Goal: Information Seeking & Learning: Learn about a topic

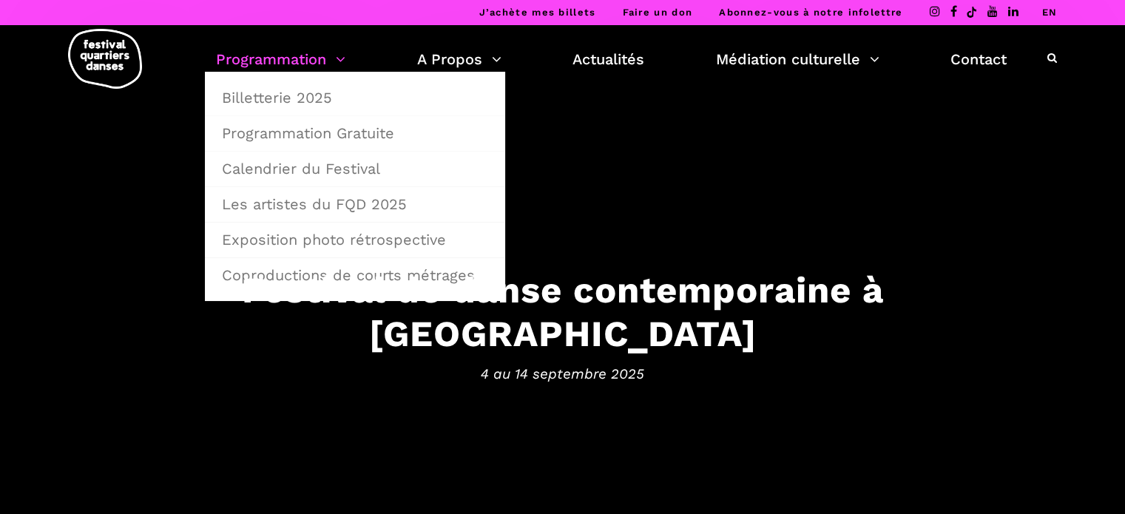
click at [269, 61] on link "Programmation" at bounding box center [280, 59] width 129 height 25
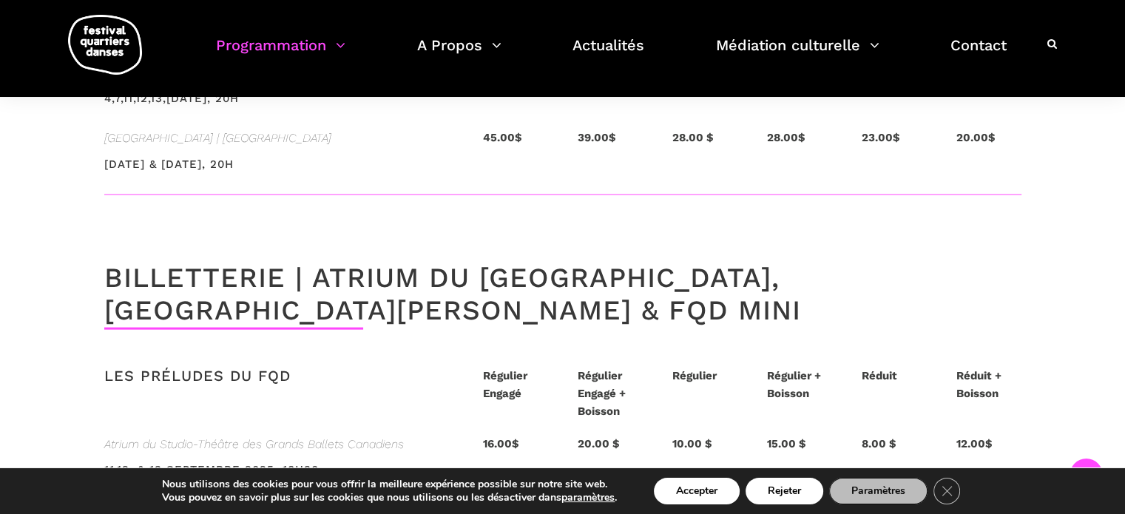
scroll to position [3182, 0]
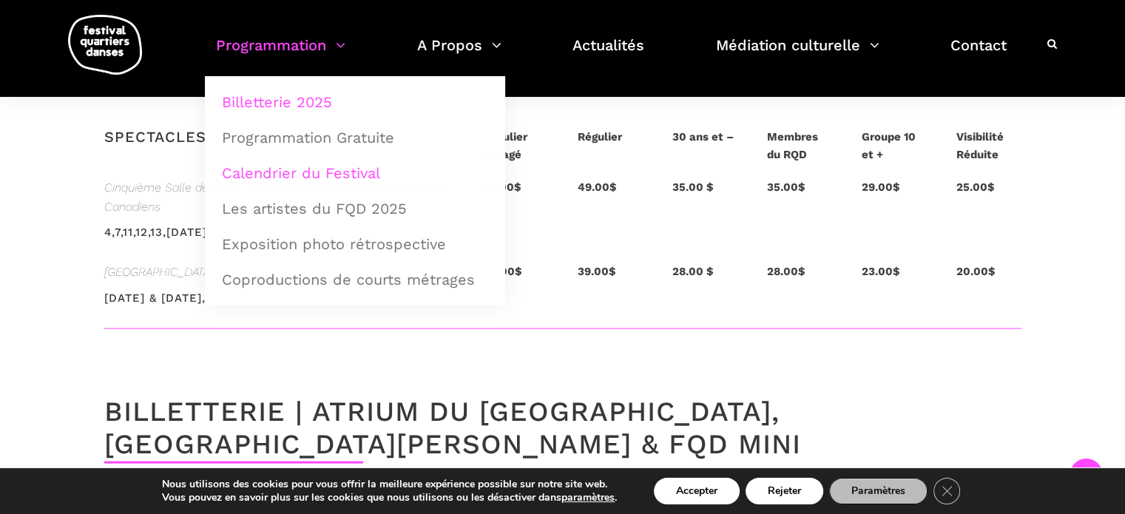
click at [314, 172] on link "Calendrier du Festival" at bounding box center [355, 173] width 284 height 34
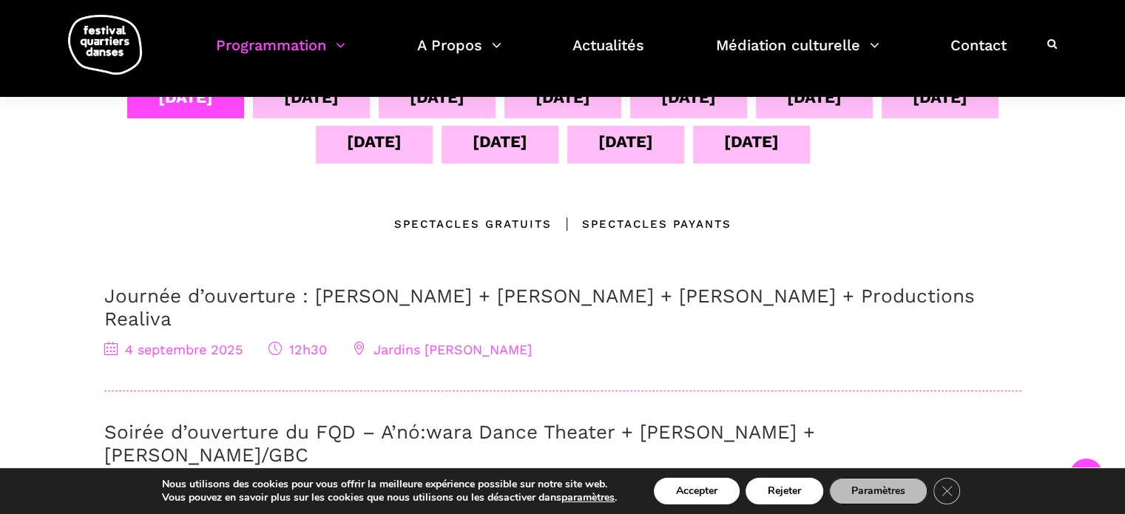
scroll to position [222, 0]
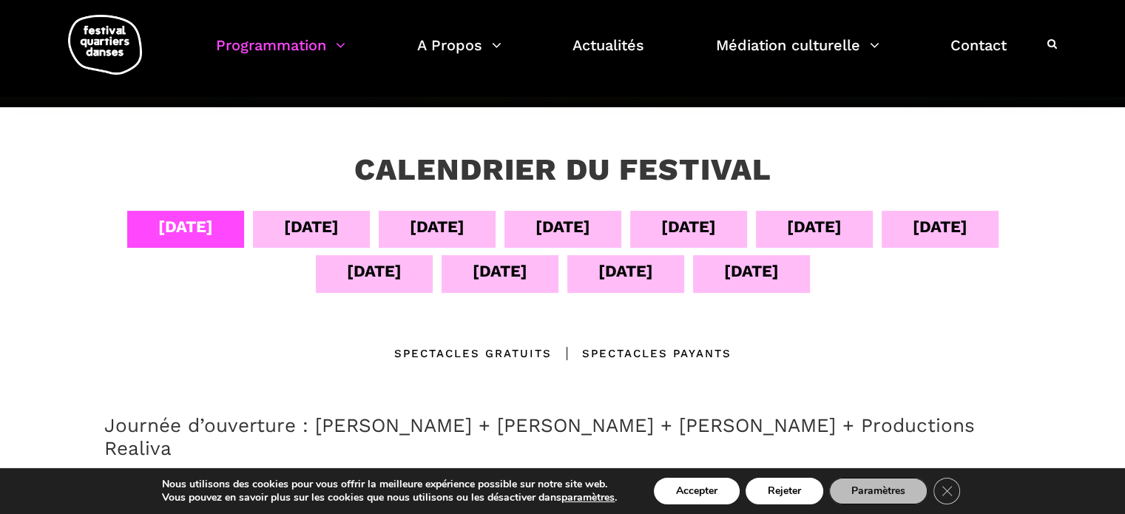
click at [314, 223] on div "05 sept" at bounding box center [311, 227] width 55 height 26
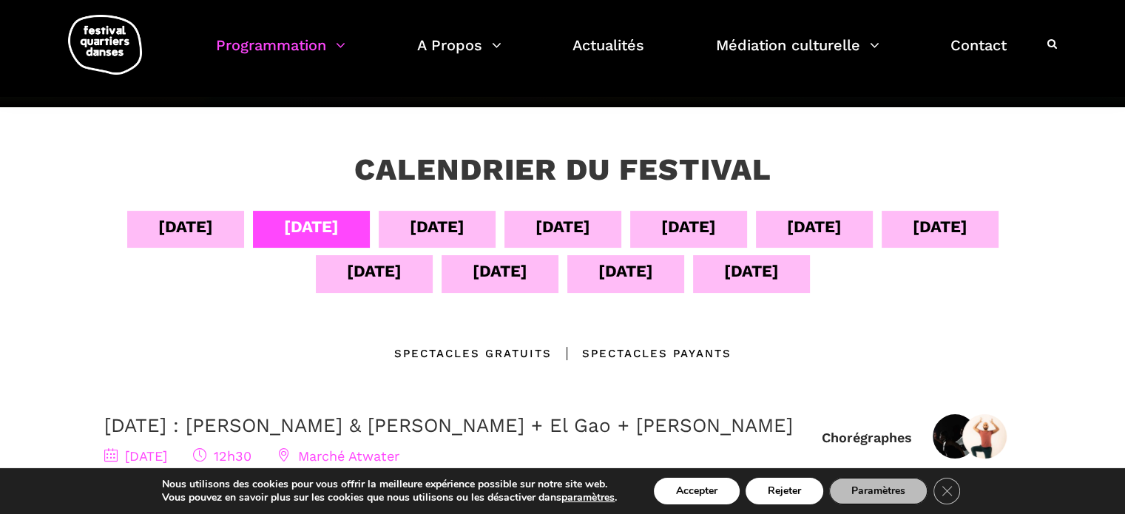
click at [466, 224] on div "06 sept" at bounding box center [437, 229] width 117 height 37
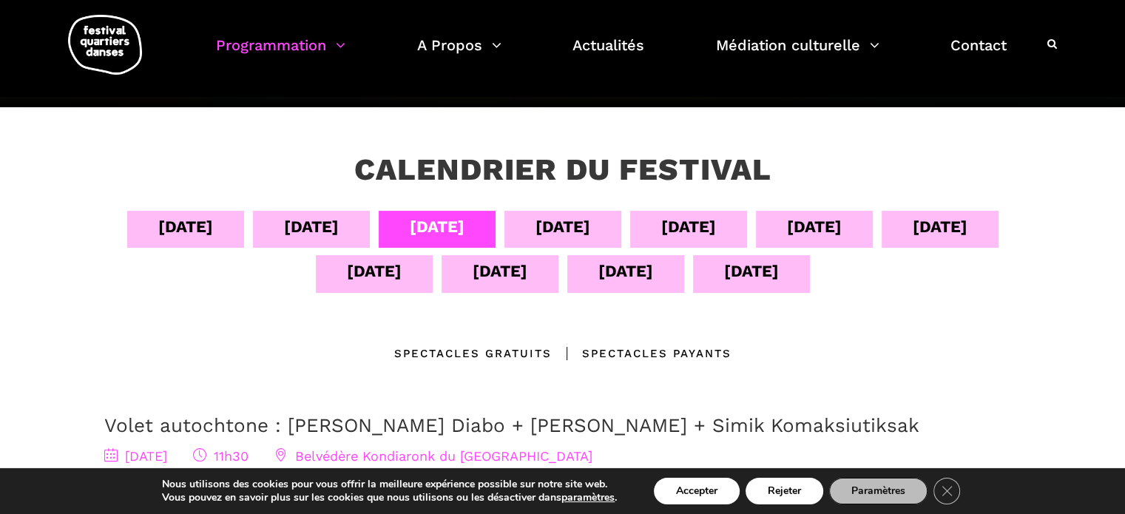
click at [604, 230] on div "07 sept" at bounding box center [563, 229] width 117 height 37
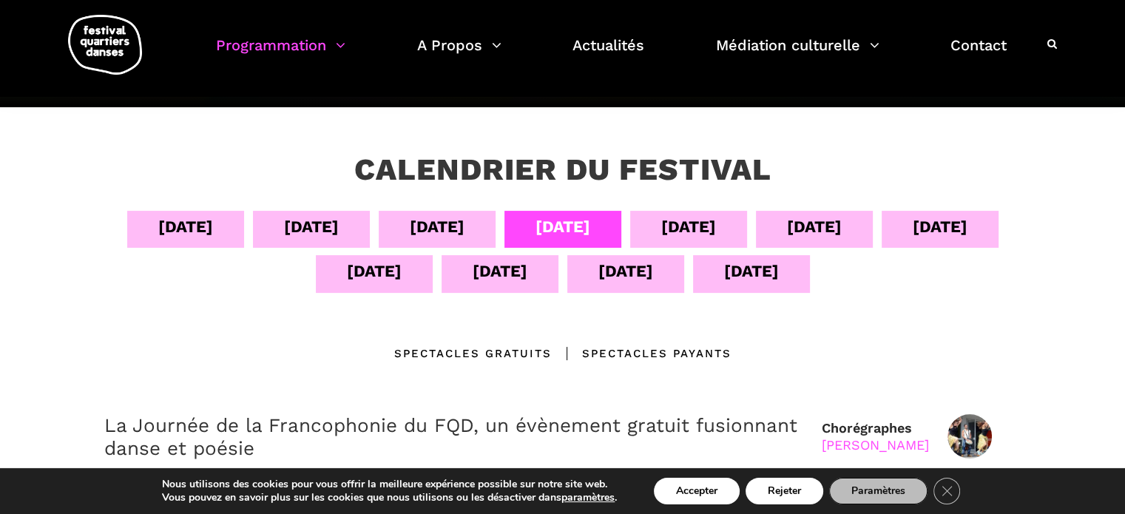
click at [673, 215] on div "08 sept" at bounding box center [689, 227] width 55 height 26
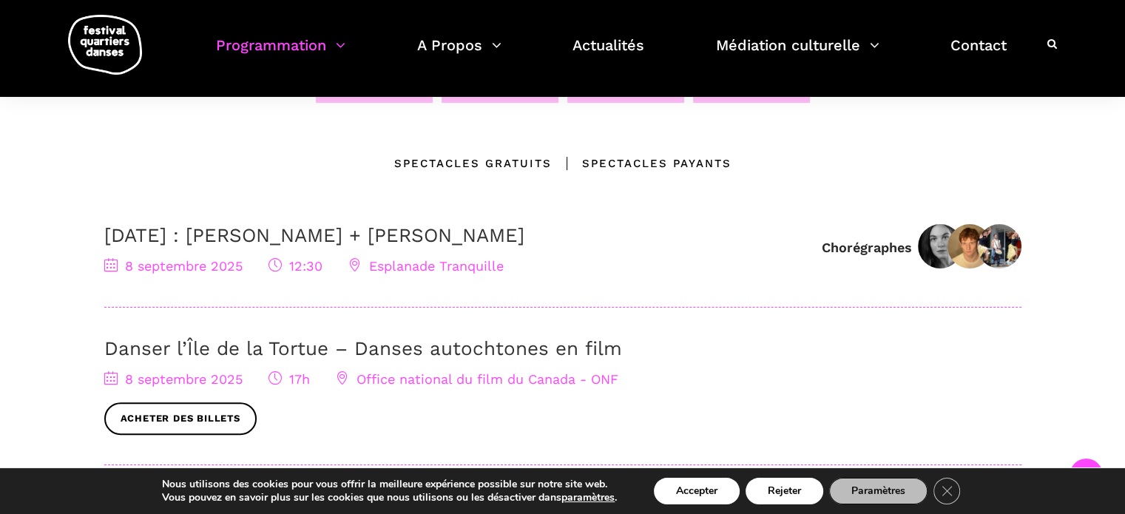
scroll to position [296, 0]
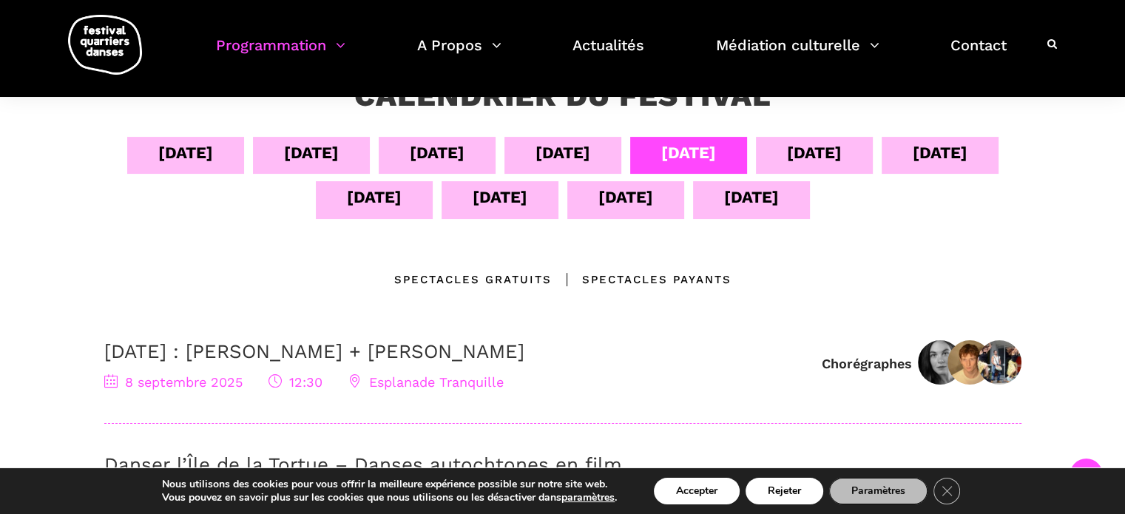
click at [838, 163] on div "09 sept" at bounding box center [814, 153] width 55 height 26
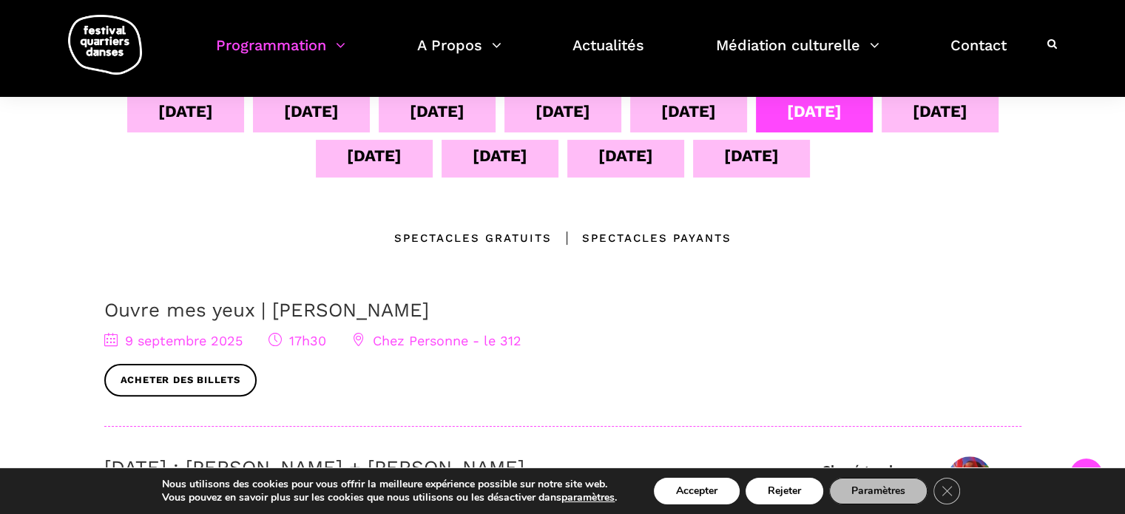
scroll to position [222, 0]
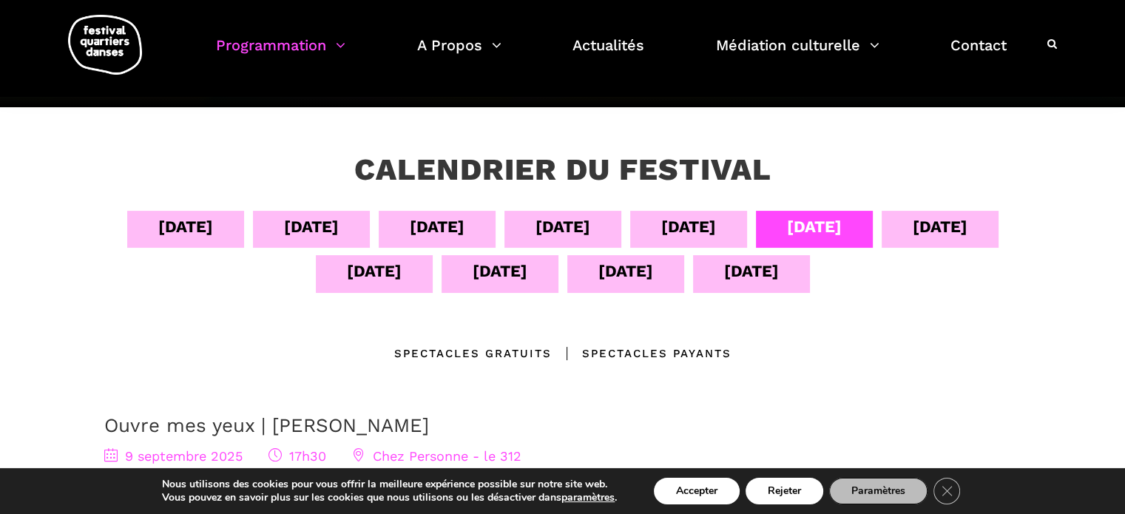
click at [968, 219] on div "10 sept" at bounding box center [940, 227] width 55 height 26
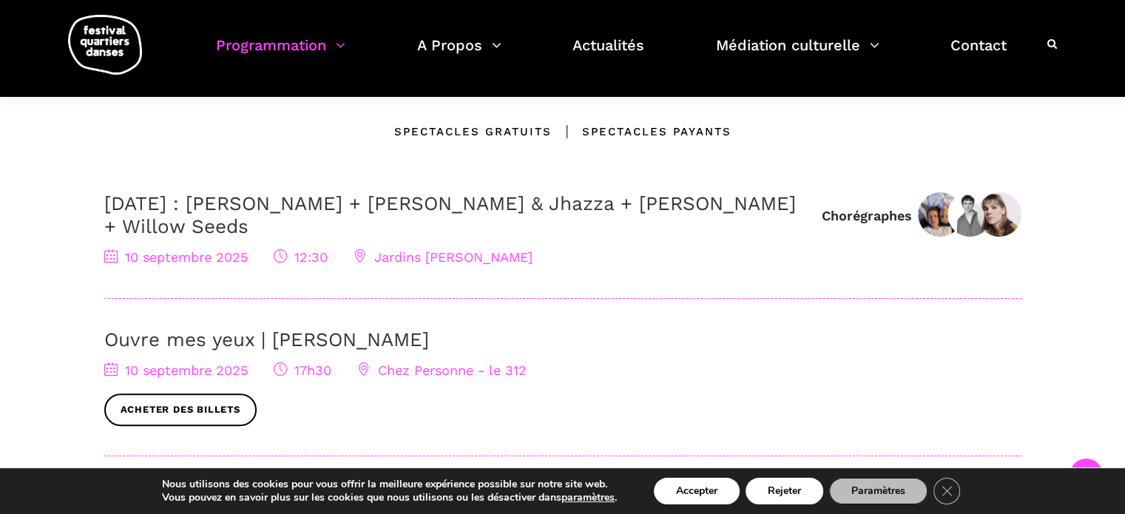
scroll to position [296, 0]
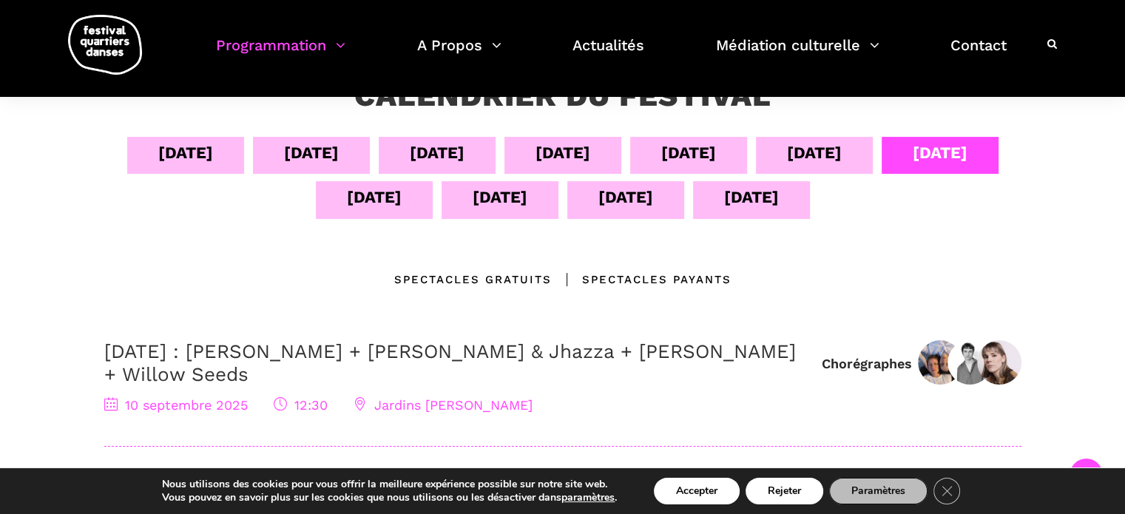
click at [368, 192] on div "11 sept" at bounding box center [374, 197] width 55 height 26
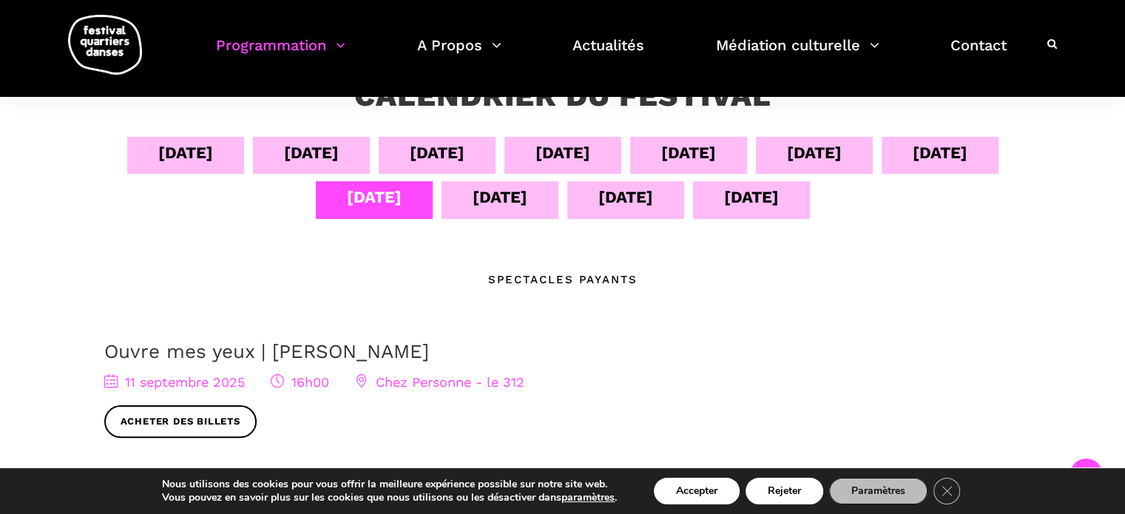
click at [528, 207] on div "12 sept" at bounding box center [500, 199] width 117 height 37
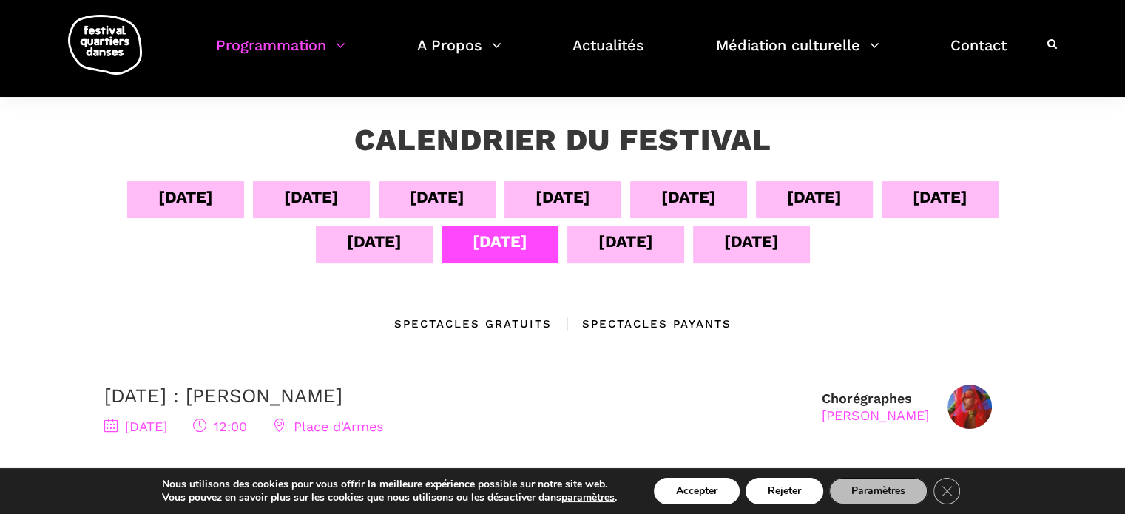
scroll to position [222, 0]
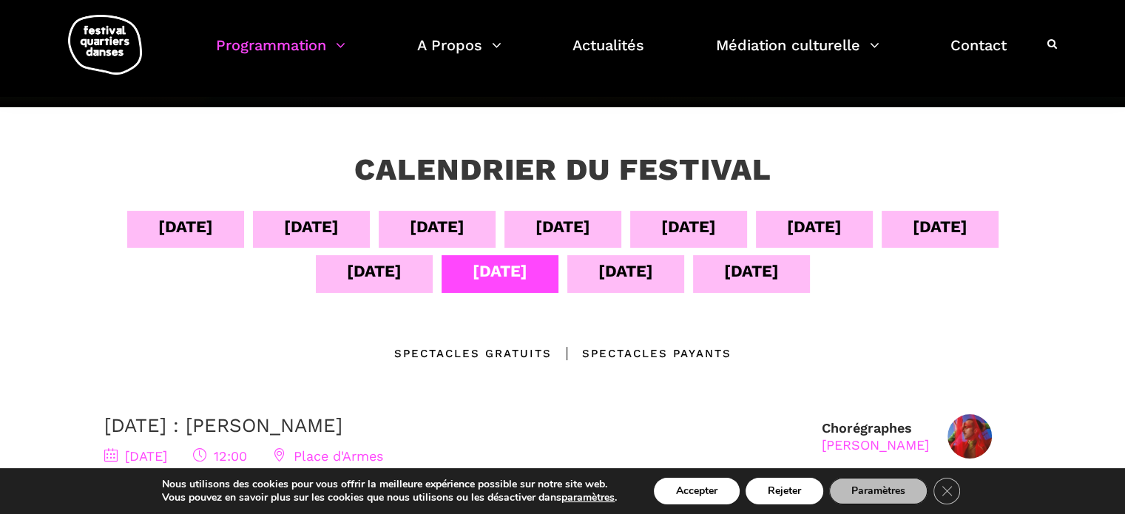
click at [623, 269] on div "13 sept" at bounding box center [626, 271] width 55 height 26
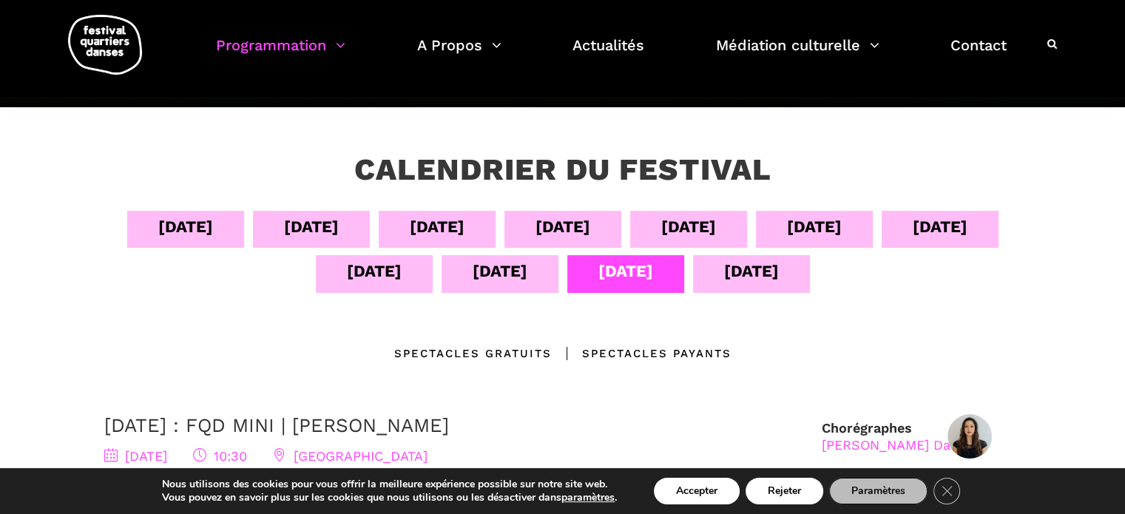
click at [758, 267] on div "14 sept" at bounding box center [751, 271] width 55 height 26
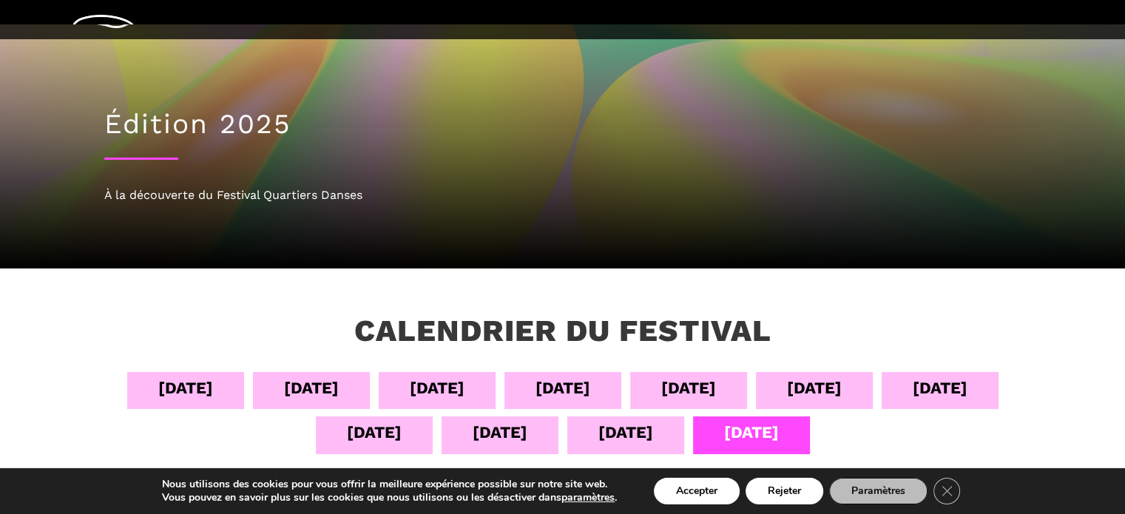
scroll to position [0, 0]
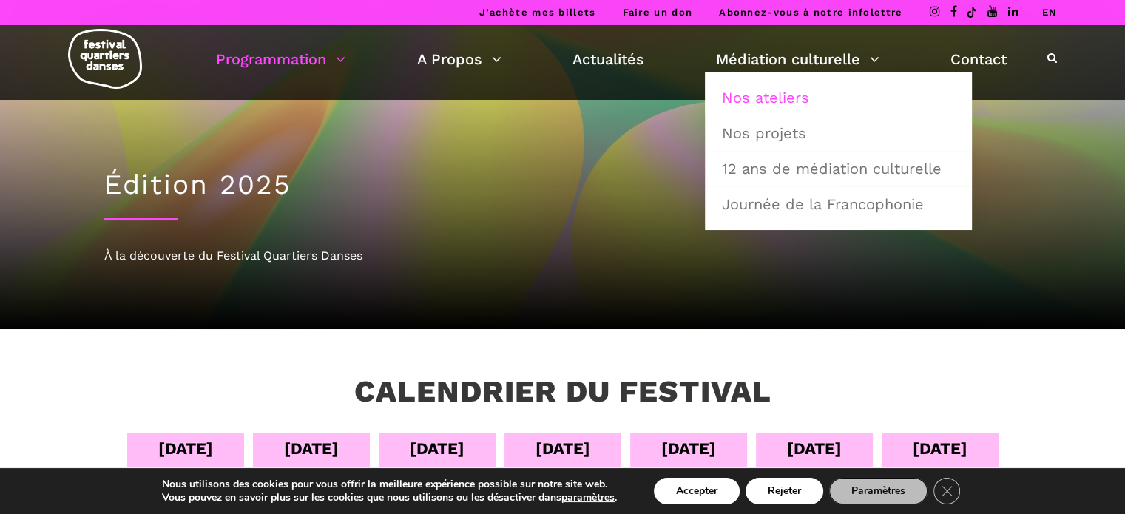
click at [784, 92] on link "Nos ateliers" at bounding box center [838, 98] width 251 height 34
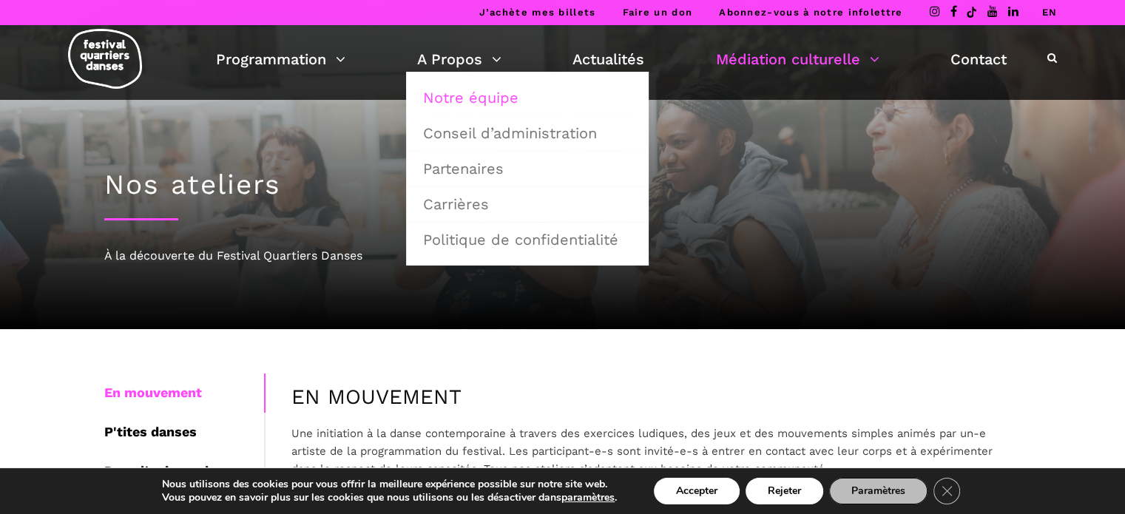
click at [461, 90] on link "Notre équipe" at bounding box center [527, 98] width 226 height 34
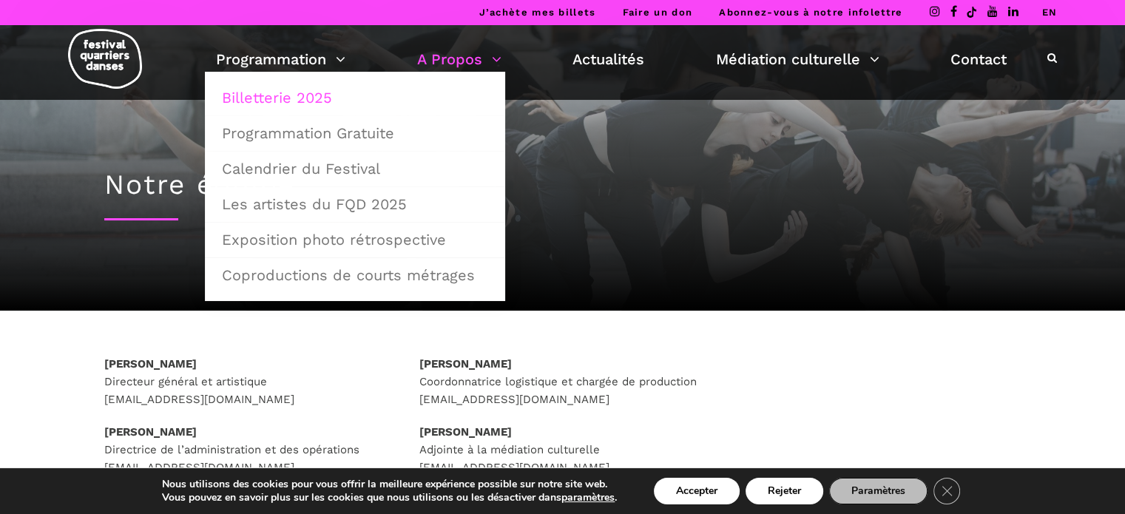
click at [292, 103] on link "Billetterie 2025" at bounding box center [355, 98] width 284 height 34
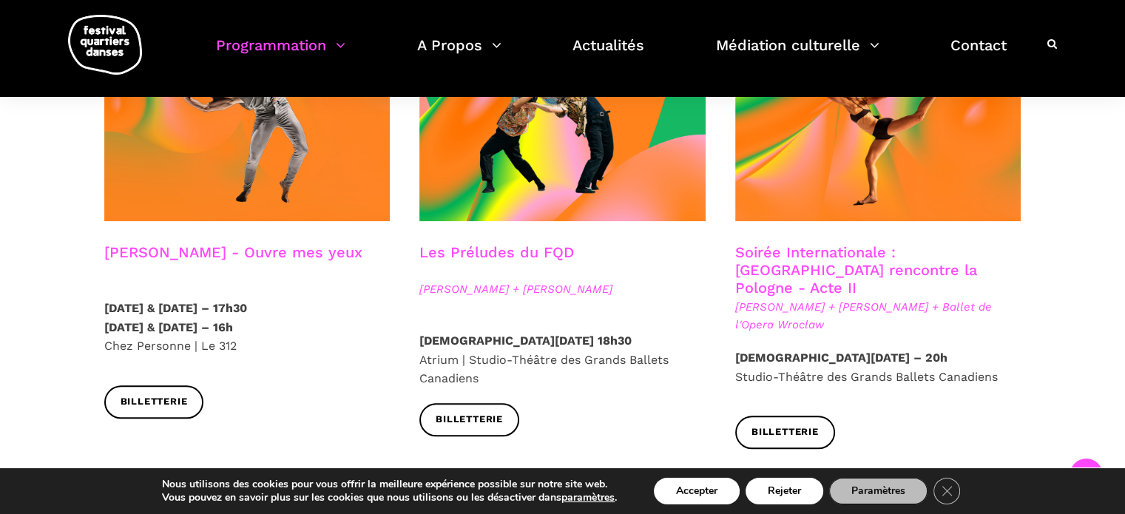
scroll to position [1332, 0]
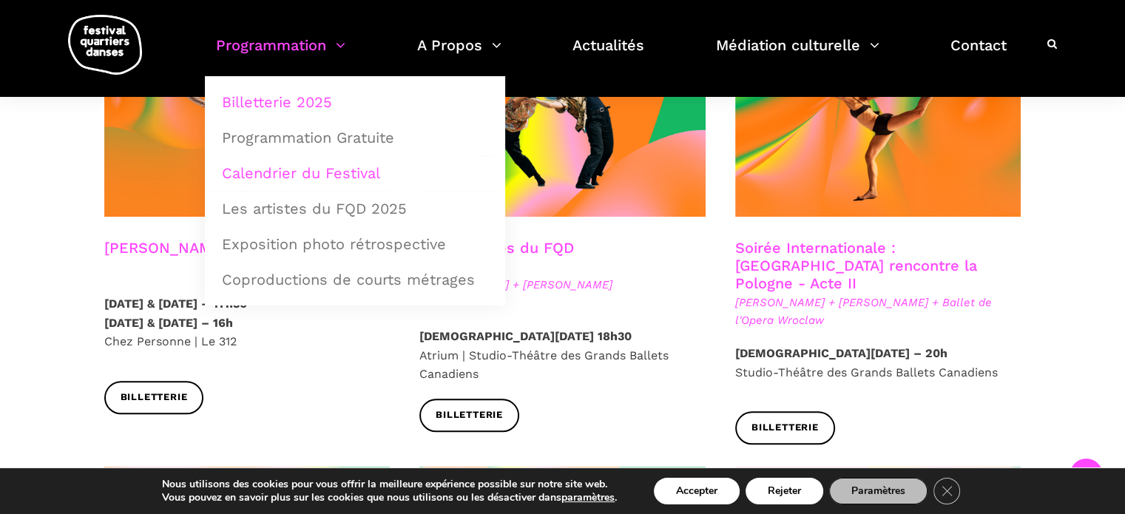
click at [309, 168] on link "Calendrier du Festival" at bounding box center [355, 173] width 284 height 34
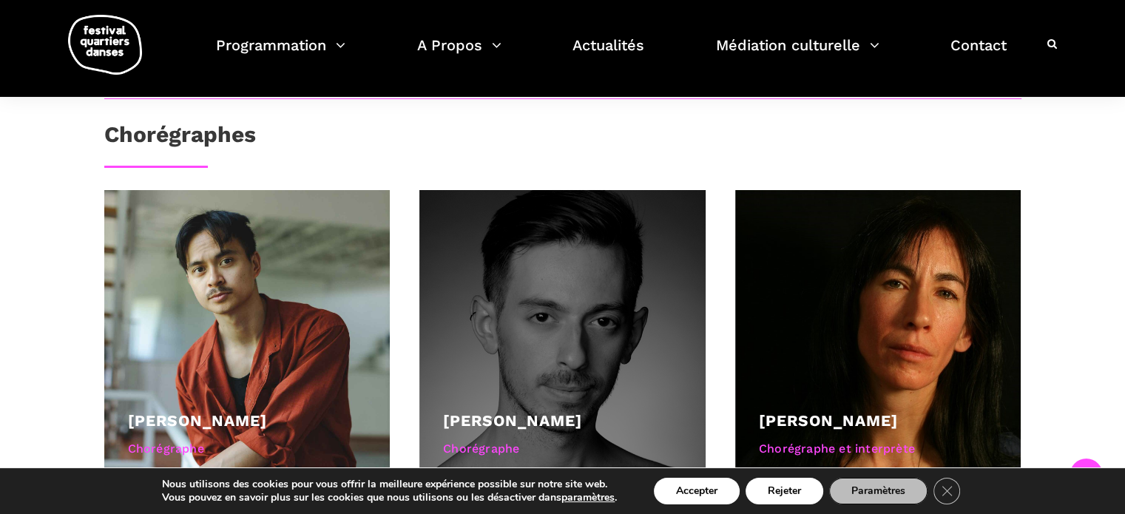
scroll to position [1036, 0]
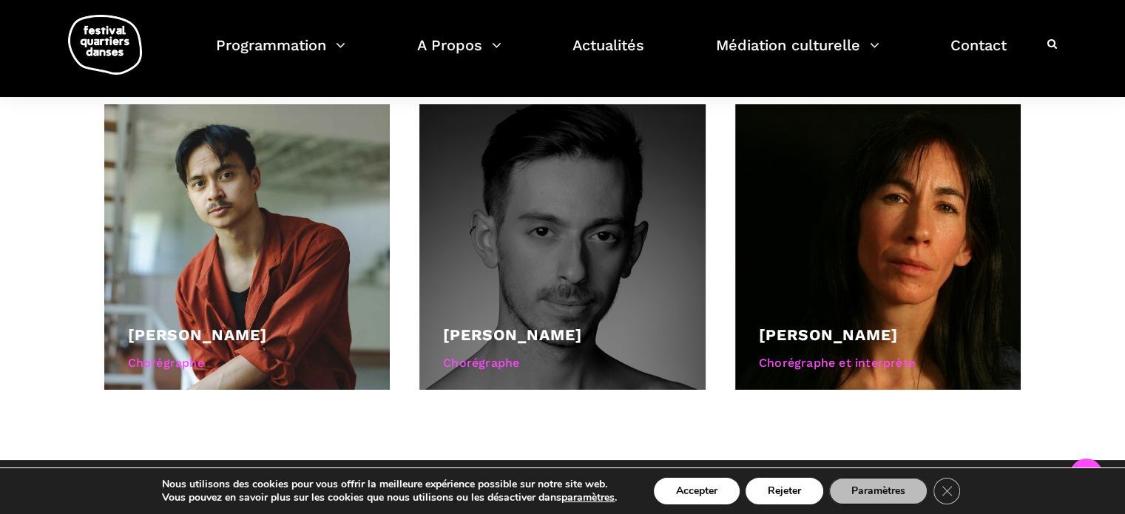
click at [545, 240] on div at bounding box center [563, 247] width 286 height 286
click at [559, 332] on link "[PERSON_NAME]" at bounding box center [512, 335] width 139 height 18
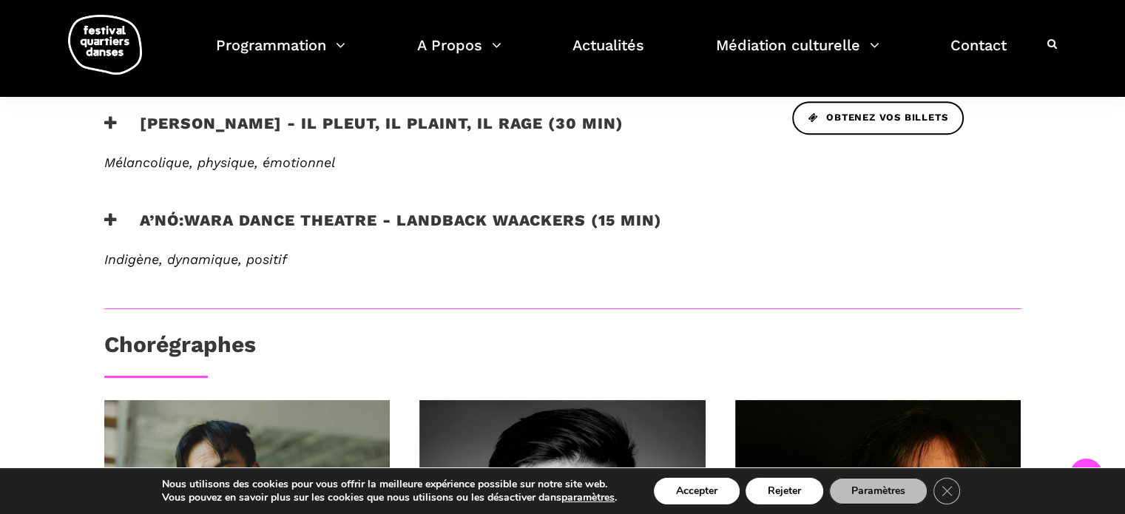
scroll to position [518, 0]
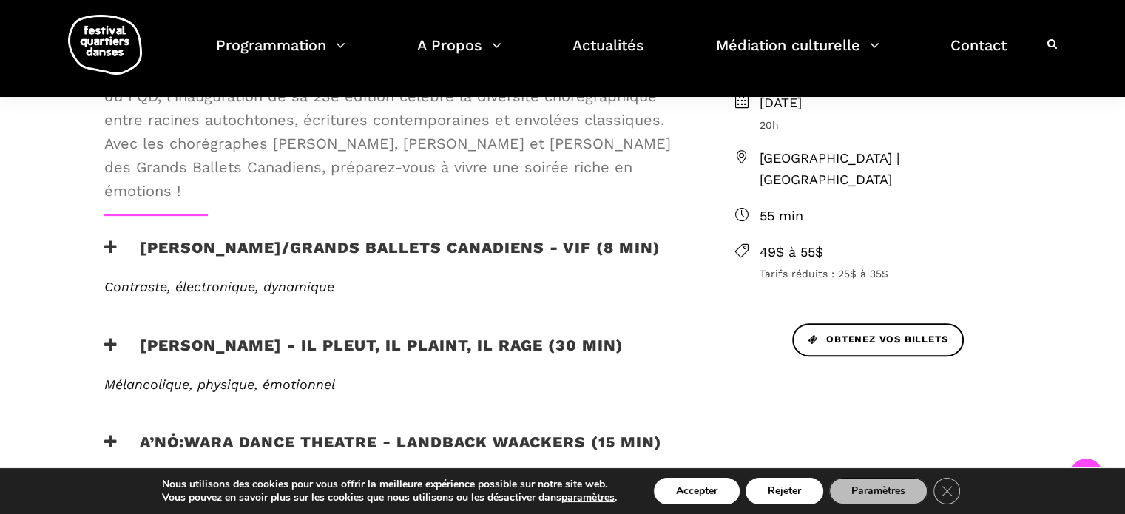
click at [326, 249] on h3 "Etienne Delorme/Grands Ballets Canadiens - Vif (8 min)" at bounding box center [382, 256] width 556 height 37
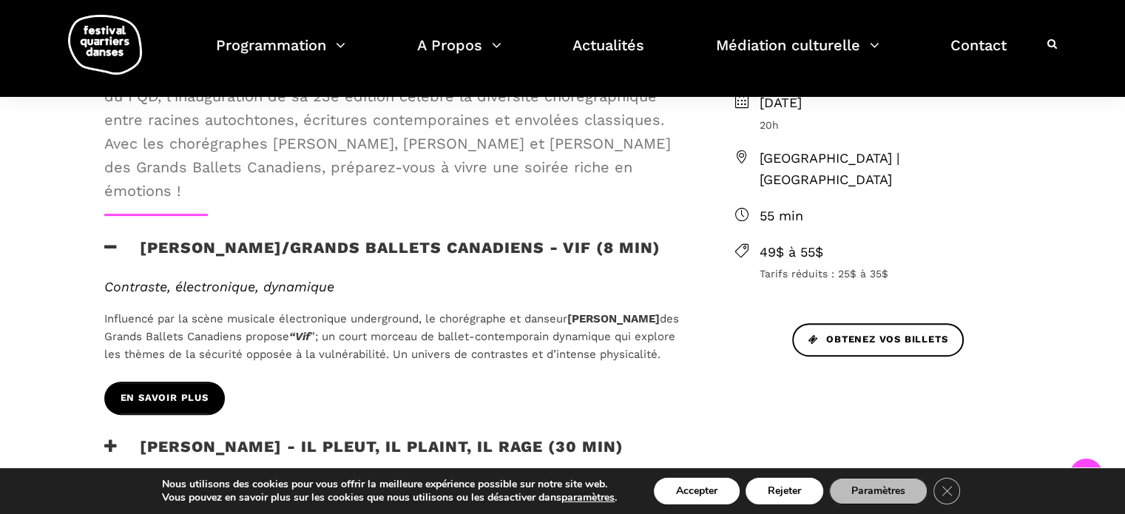
click at [192, 406] on span "En savoir plus" at bounding box center [165, 399] width 88 height 16
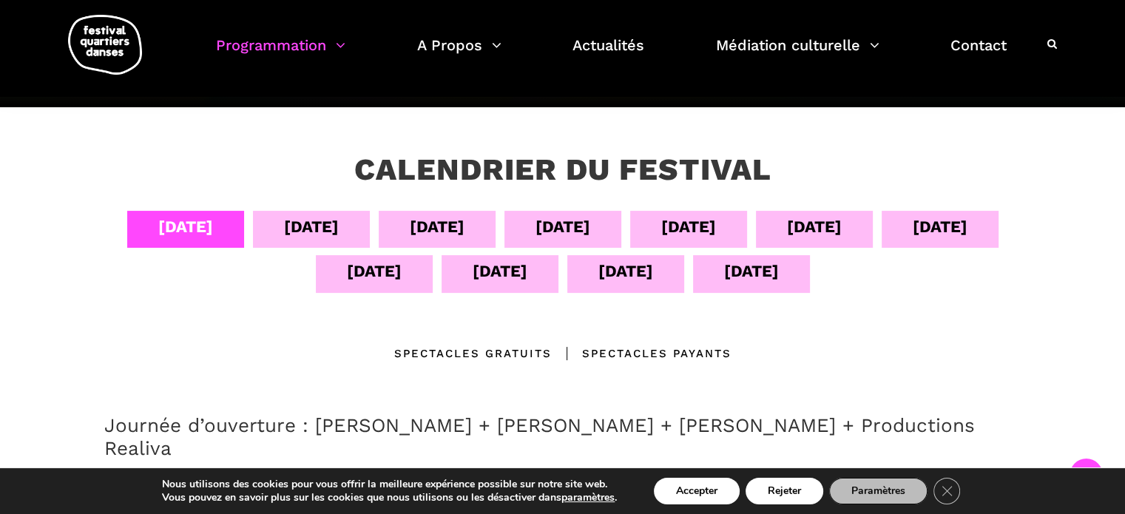
scroll to position [222, 0]
click at [309, 225] on div "[DATE]" at bounding box center [311, 227] width 55 height 26
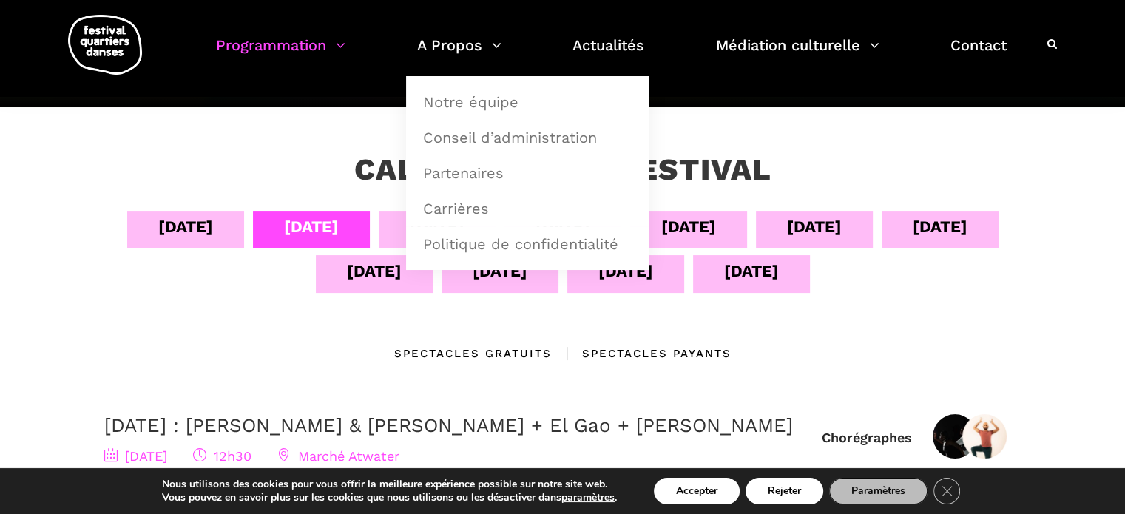
click at [197, 220] on div "[DATE]" at bounding box center [185, 227] width 55 height 26
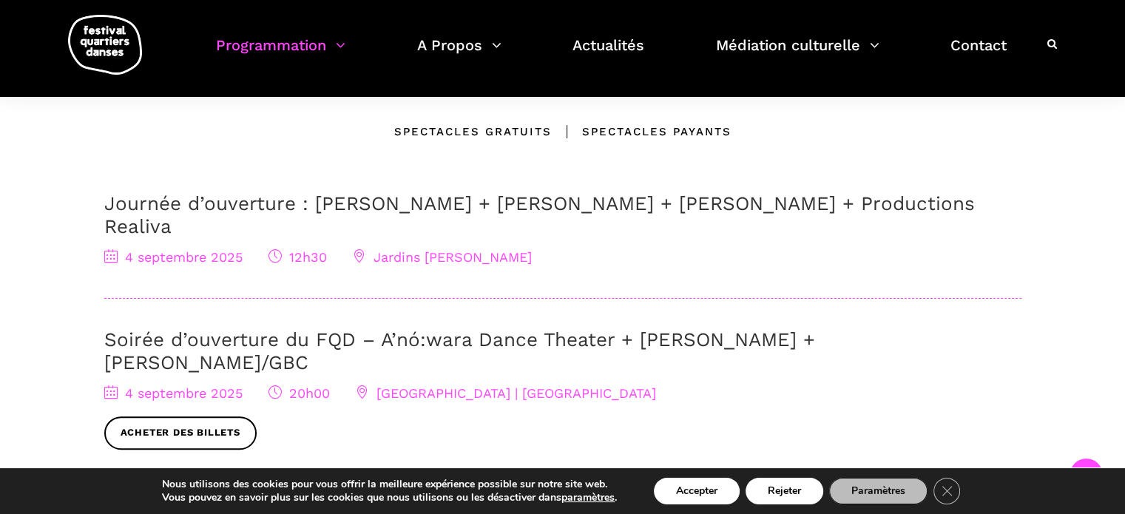
scroll to position [296, 0]
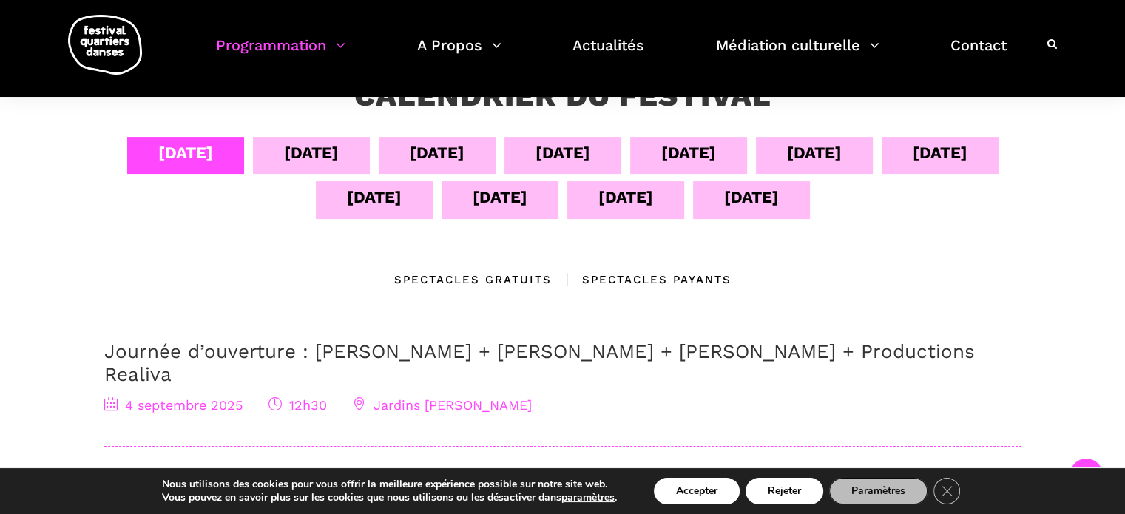
click at [288, 159] on div "[DATE]" at bounding box center [311, 153] width 55 height 26
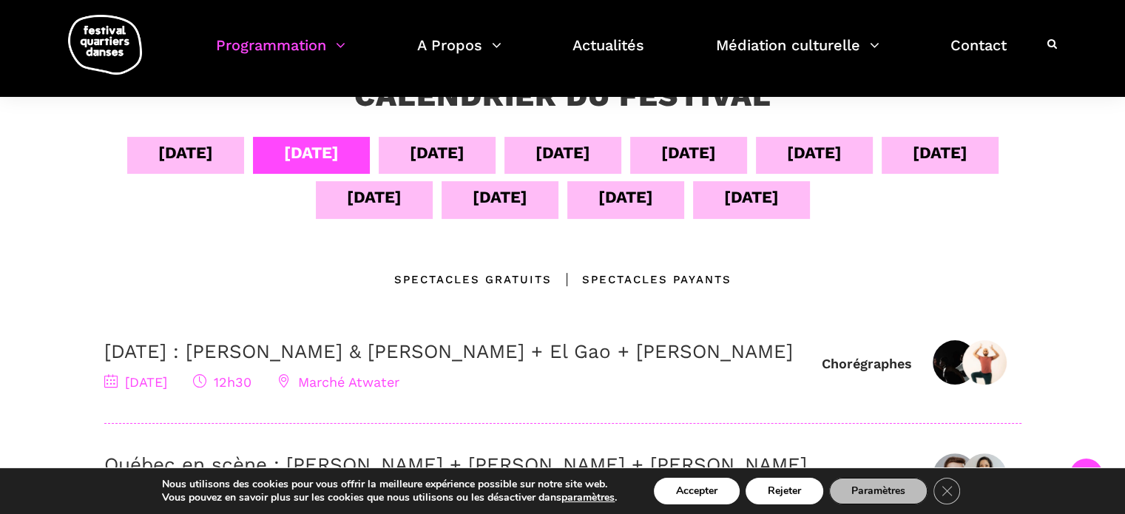
click at [453, 167] on div "[DATE]" at bounding box center [437, 155] width 117 height 37
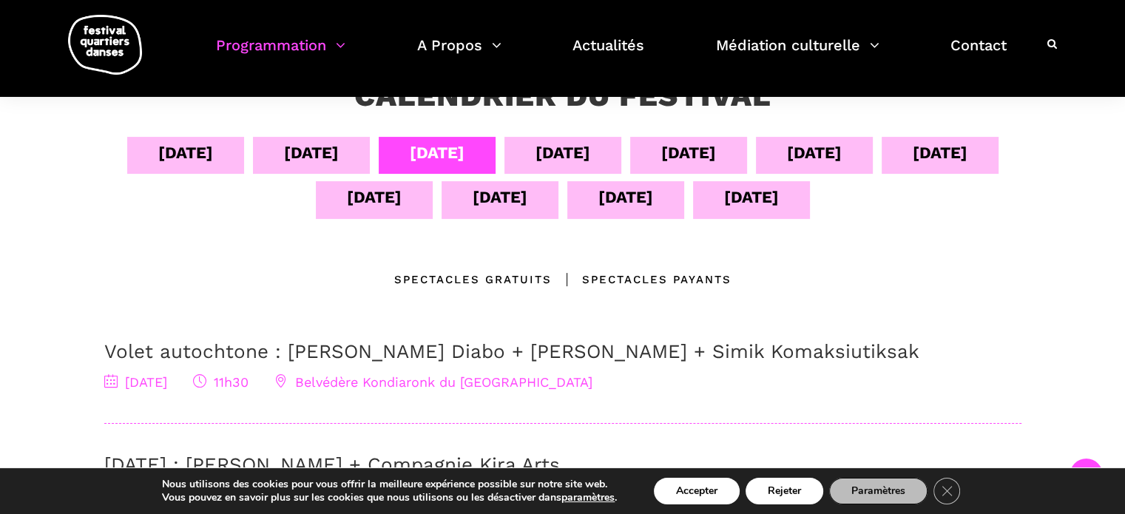
click at [554, 164] on div "[DATE]" at bounding box center [563, 153] width 55 height 26
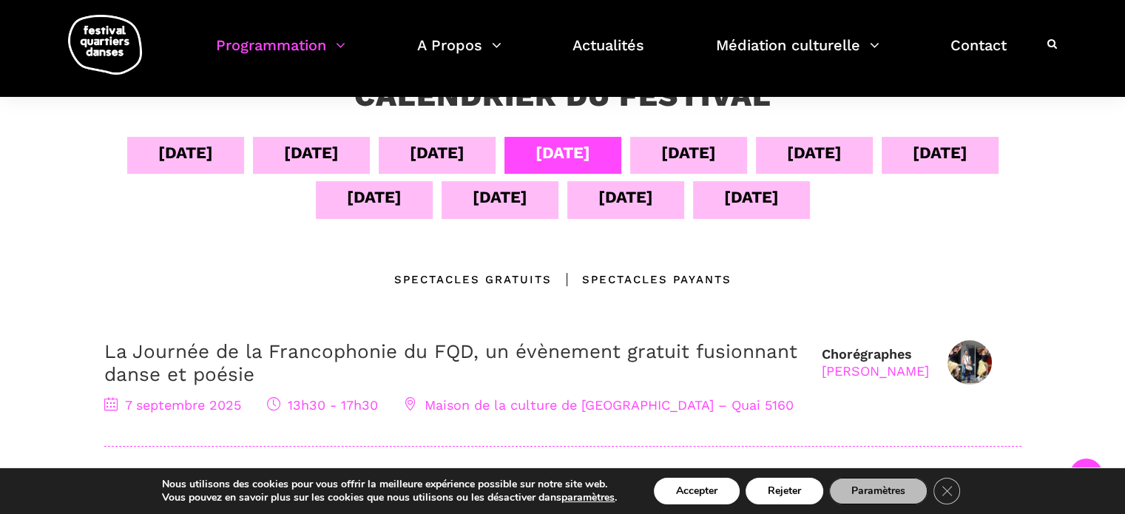
click at [684, 158] on div "[DATE]" at bounding box center [689, 153] width 55 height 26
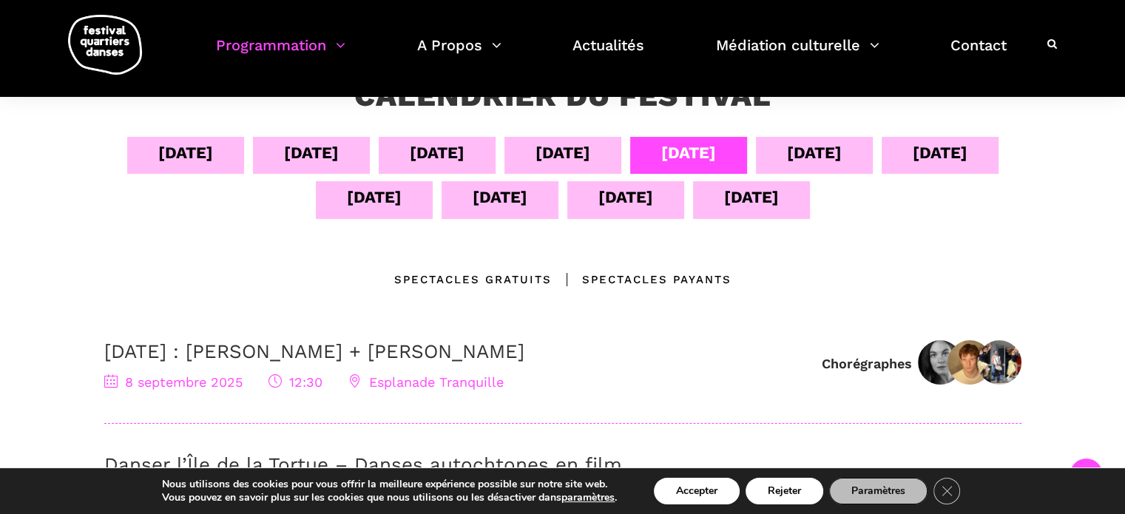
click at [791, 152] on div "[DATE]" at bounding box center [814, 155] width 117 height 37
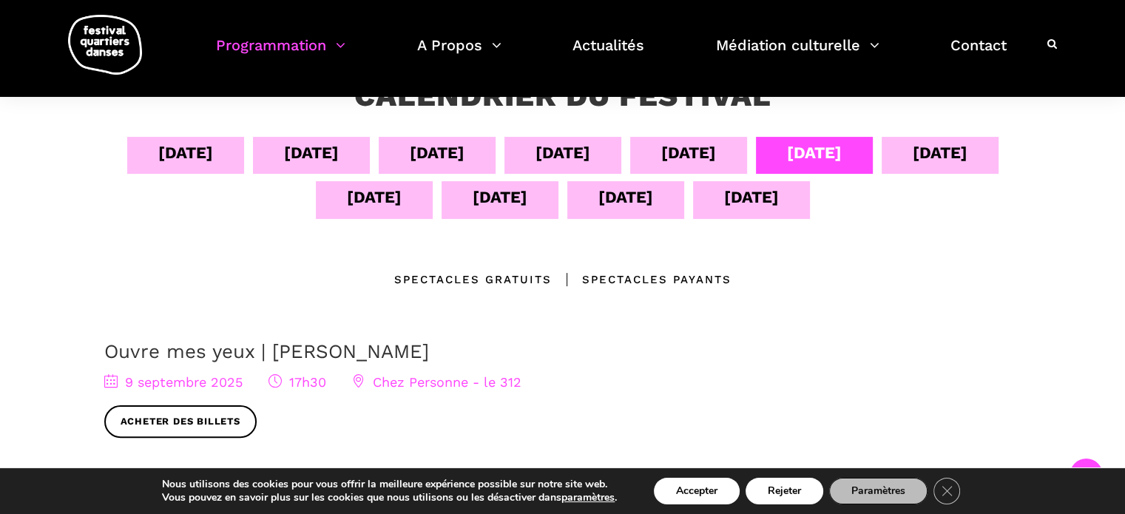
click at [935, 165] on div "[DATE]" at bounding box center [940, 155] width 117 height 37
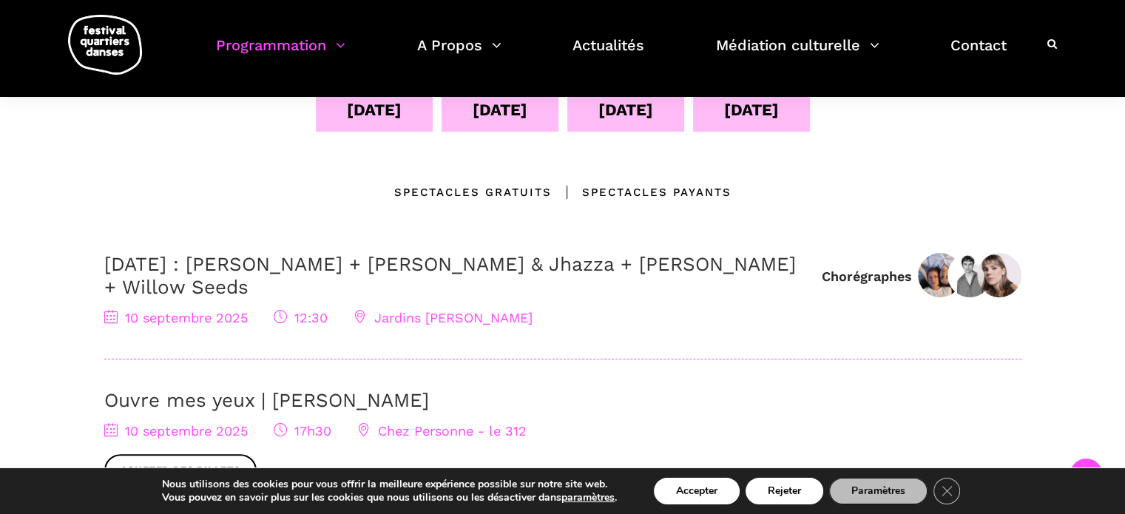
scroll to position [370, 0]
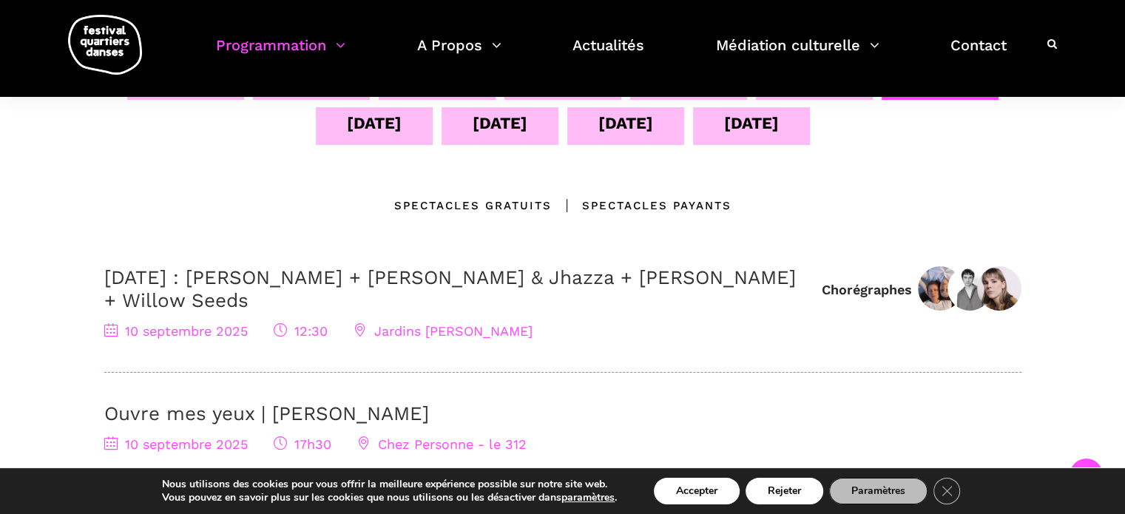
click at [411, 127] on div "[DATE]" at bounding box center [374, 125] width 117 height 37
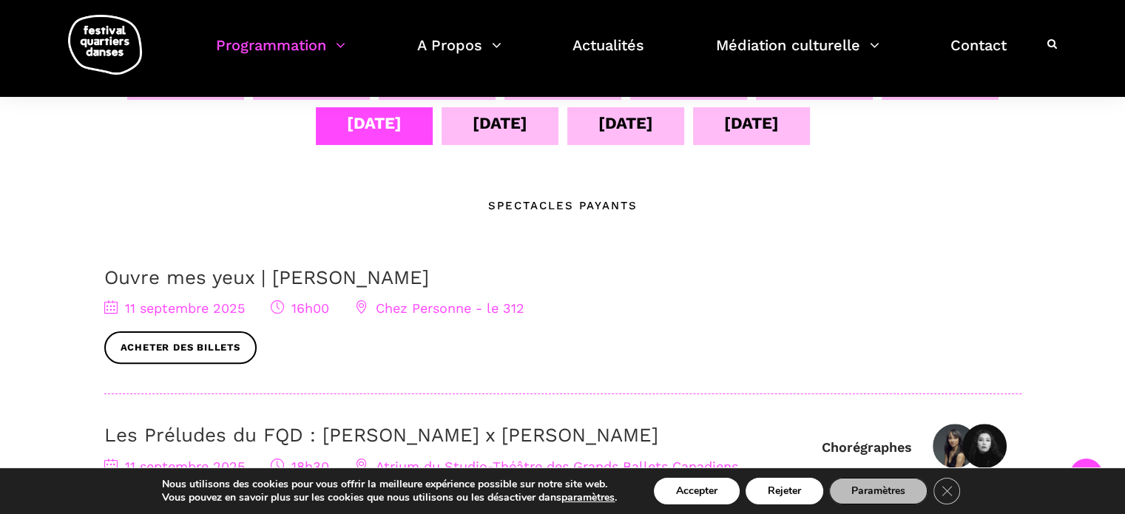
click at [531, 141] on div "[DATE]" at bounding box center [500, 125] width 117 height 37
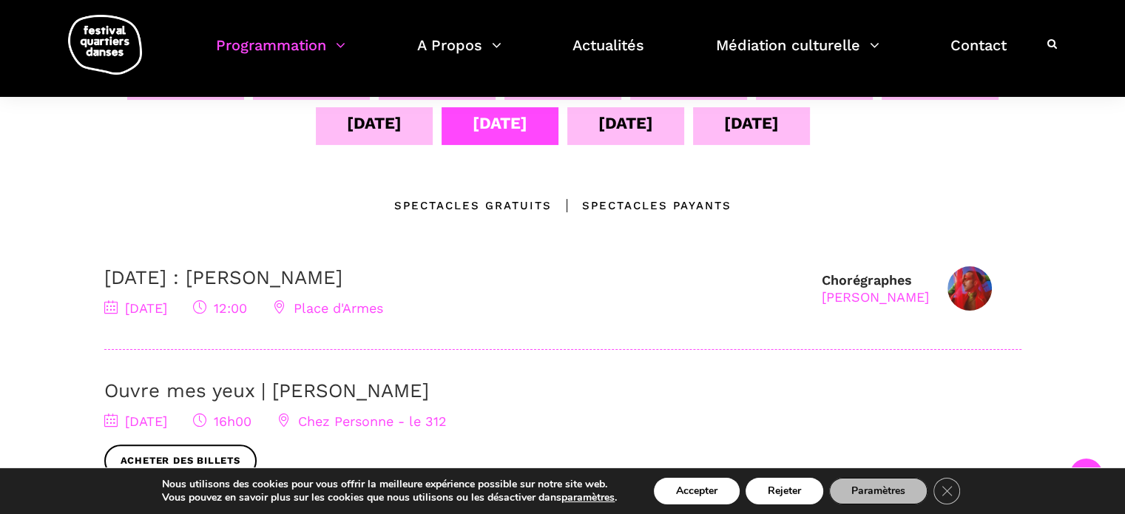
click at [617, 125] on div "[DATE]" at bounding box center [626, 123] width 55 height 26
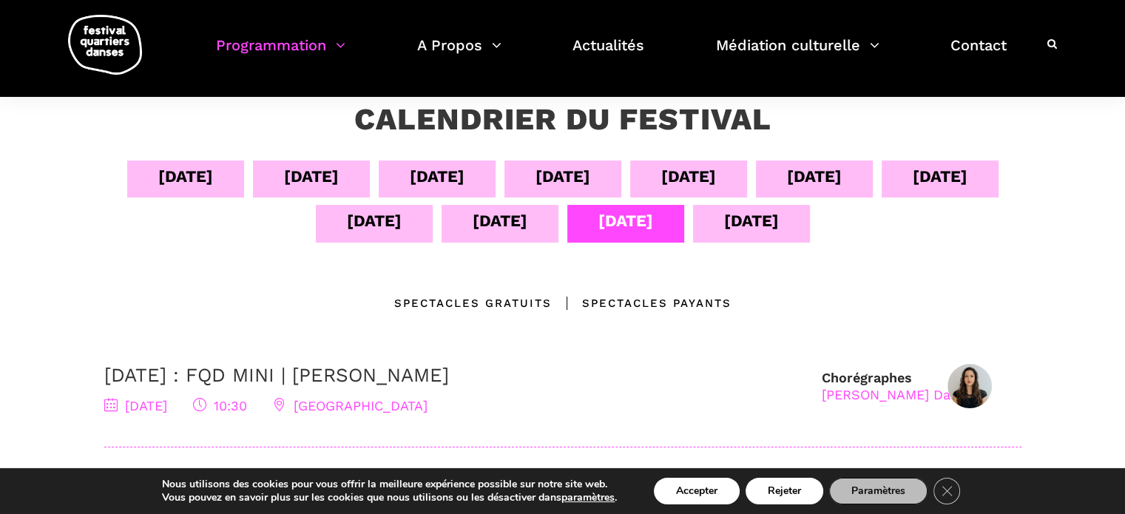
scroll to position [148, 0]
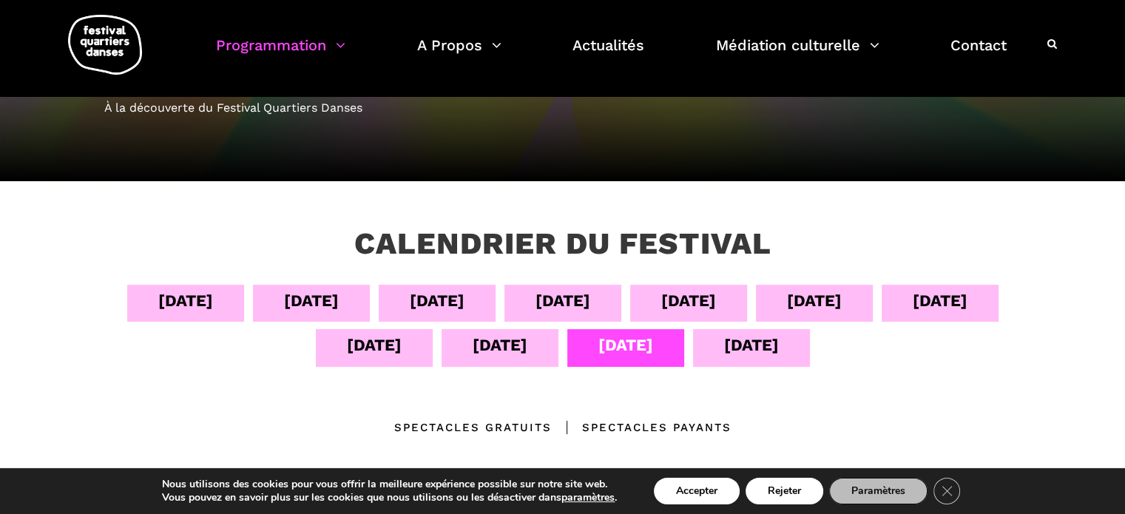
click at [725, 346] on div "[DATE]" at bounding box center [751, 345] width 55 height 26
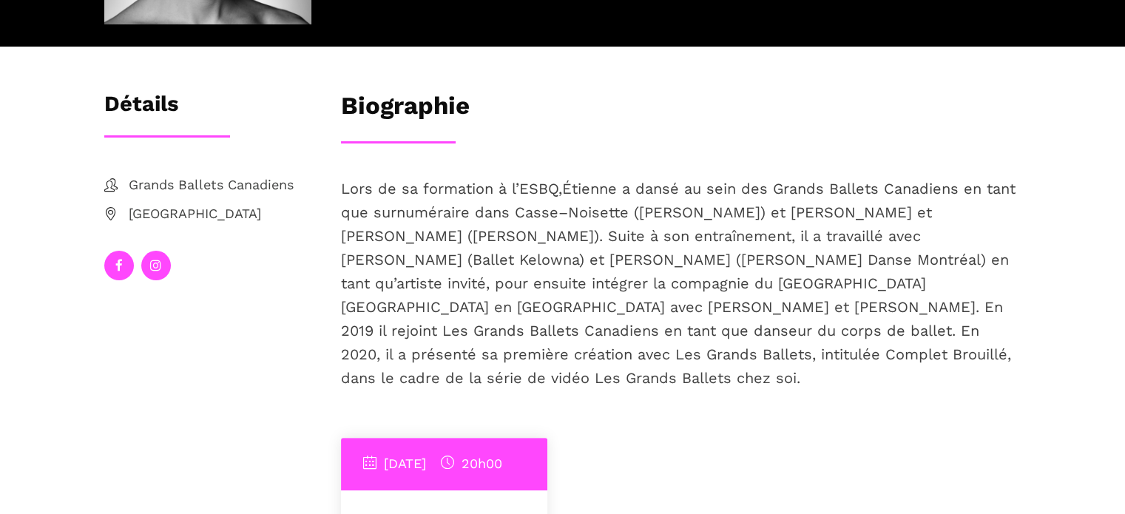
scroll to position [296, 0]
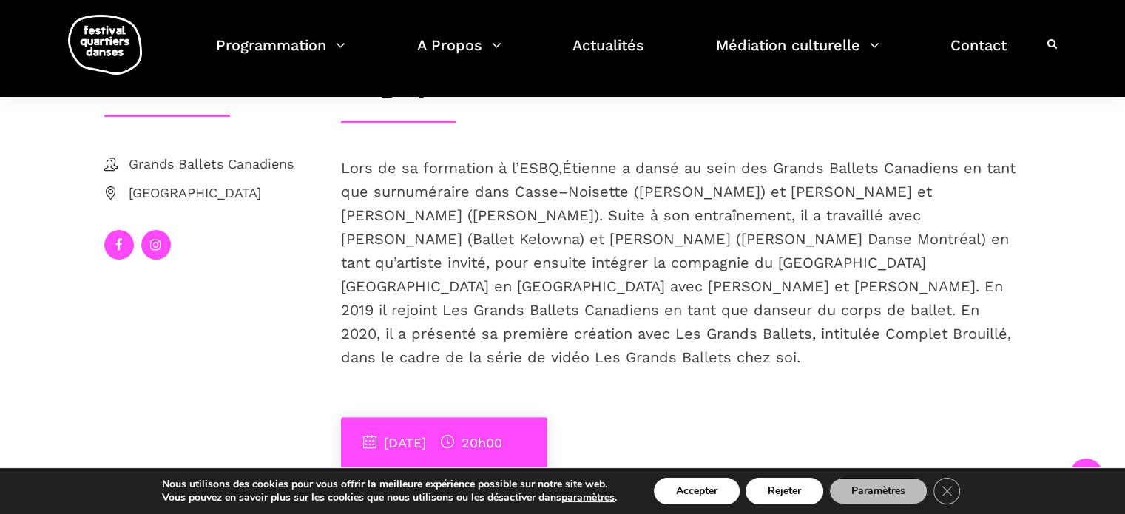
drag, startPoint x: 453, startPoint y: 263, endPoint x: 445, endPoint y: 286, distance: 25.0
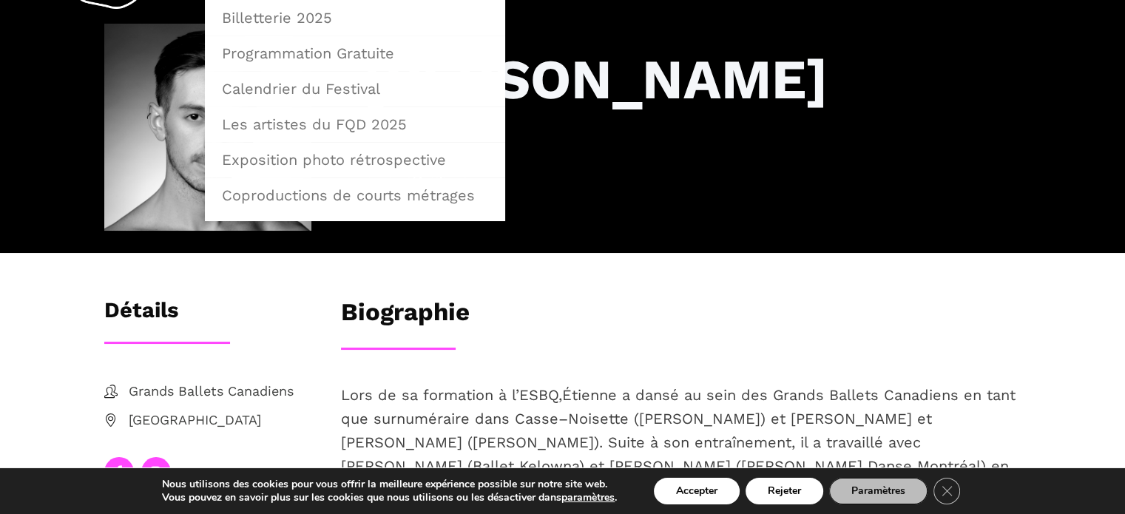
scroll to position [148, 0]
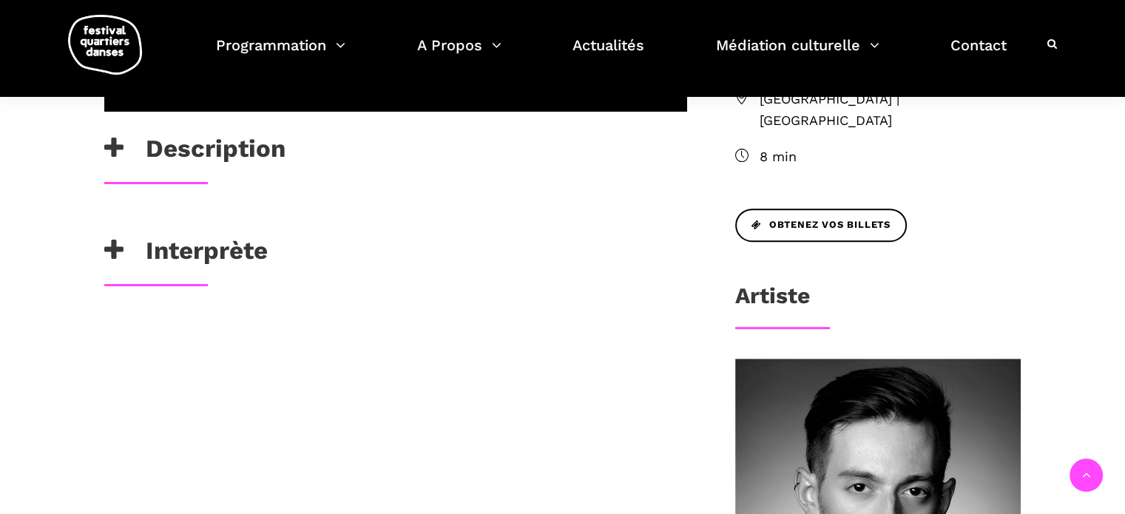
scroll to position [444, 0]
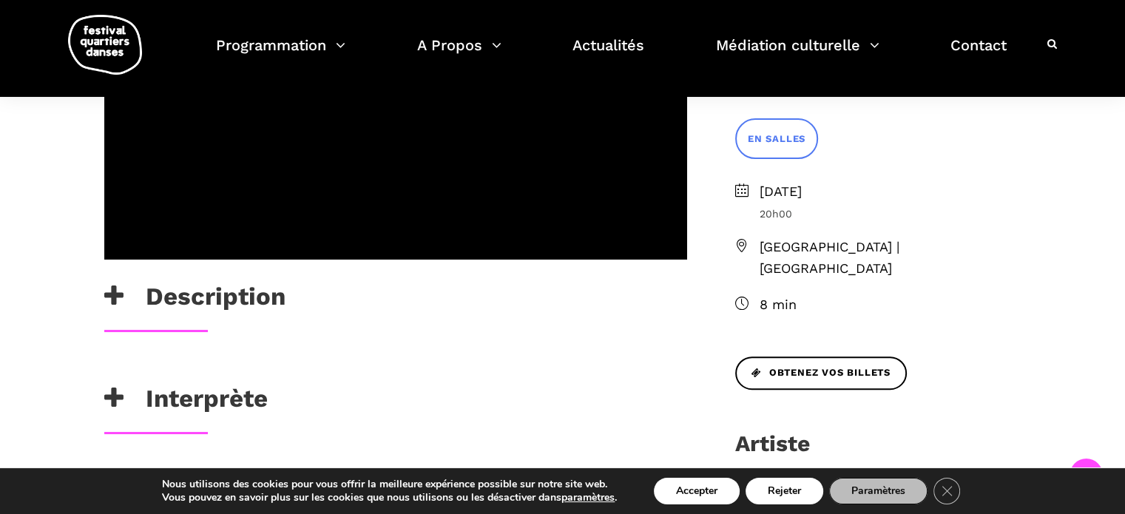
click at [120, 289] on icon at bounding box center [113, 296] width 19 height 24
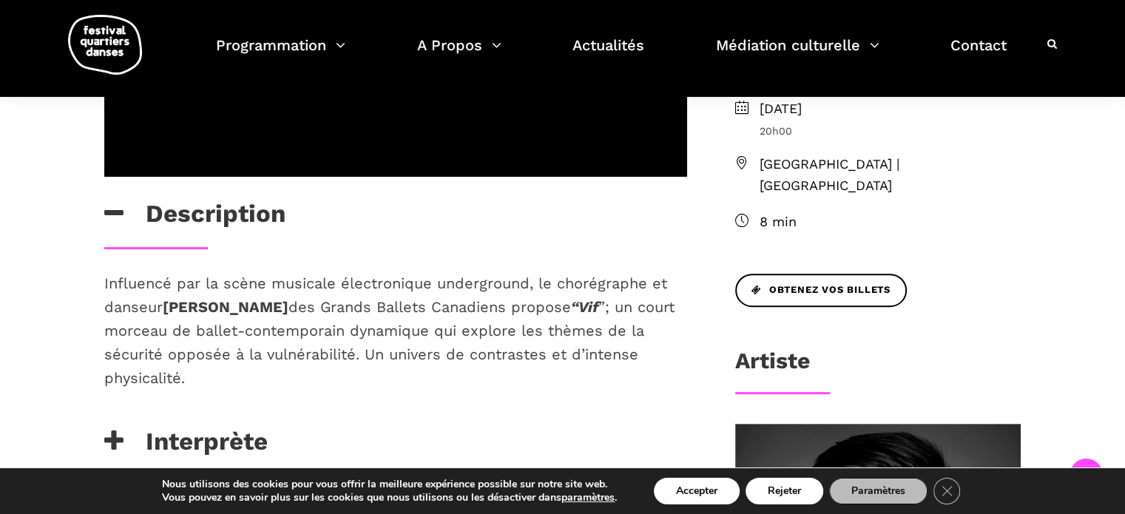
scroll to position [592, 0]
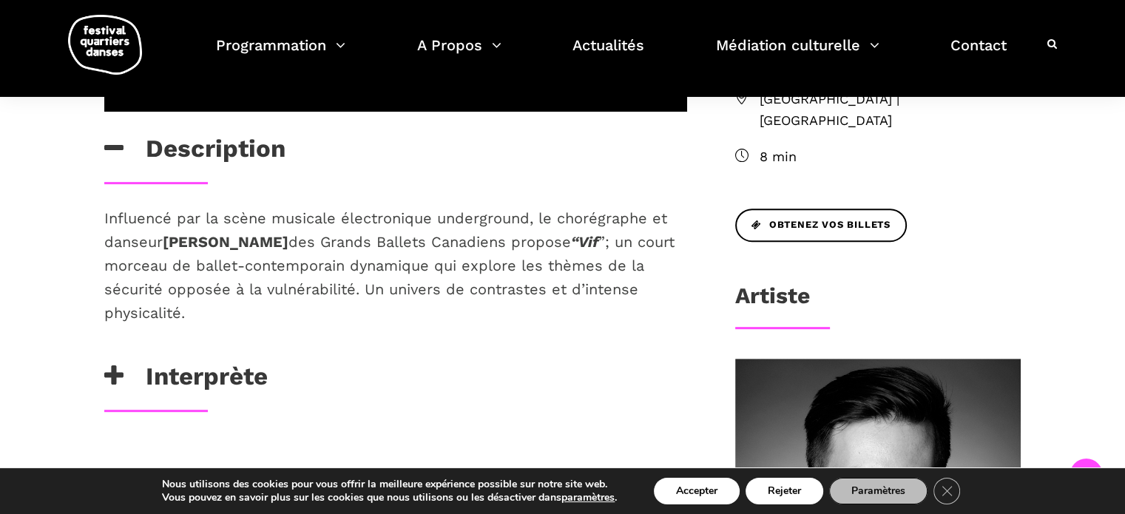
click at [118, 374] on icon at bounding box center [113, 376] width 19 height 24
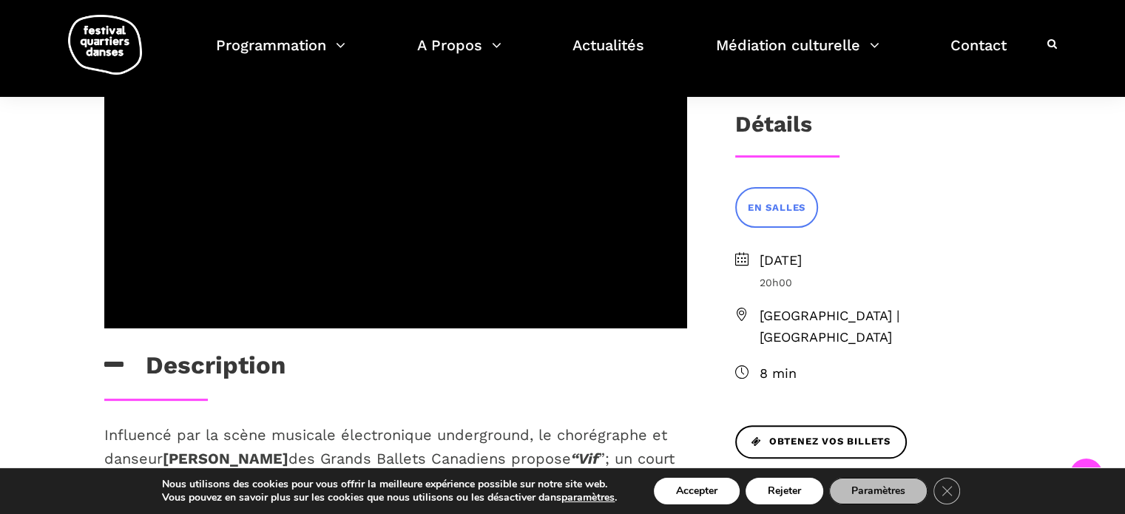
scroll to position [444, 0]
